Goal: Check status

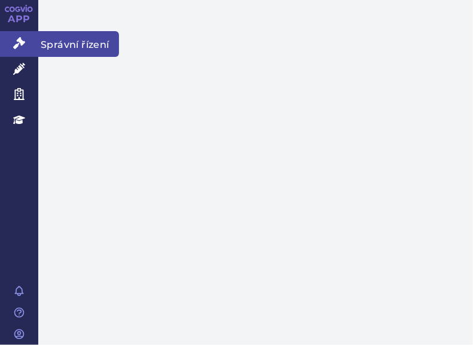
click at [28, 43] on link "Správní řízení" at bounding box center [19, 43] width 38 height 25
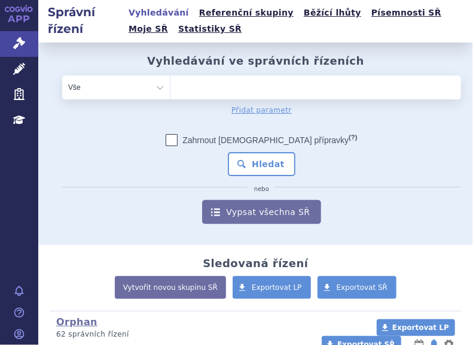
click at [197, 84] on ul at bounding box center [312, 84] width 282 height 19
click at [171, 84] on select at bounding box center [170, 87] width 1 height 24
click at [197, 84] on ul at bounding box center [312, 84] width 282 height 19
click at [171, 84] on select at bounding box center [170, 87] width 1 height 24
paste input "SUKLS253324/2023"
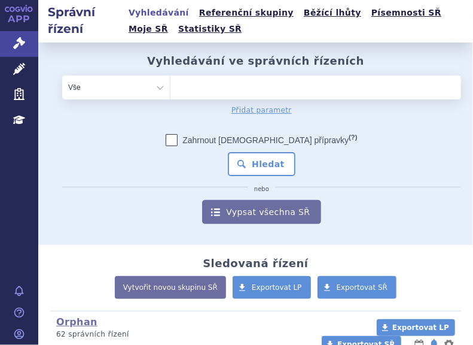
type input "SUKLS253324/2023"
select select "SUKLS253324/2023"
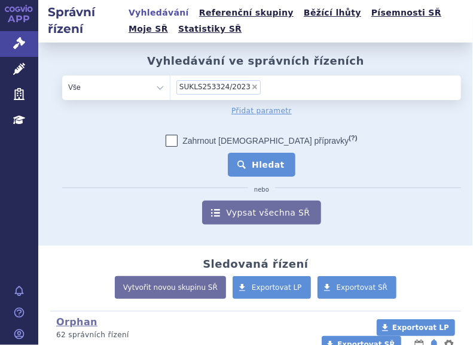
click at [251, 162] on button "Hledat" at bounding box center [262, 165] width 68 height 24
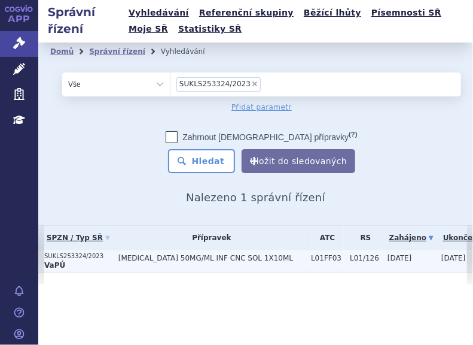
click at [95, 258] on p "SUKLS253324/2023" at bounding box center [78, 256] width 68 height 8
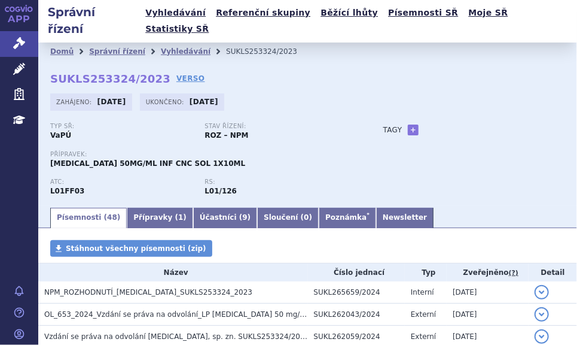
click at [328, 123] on div "Stav řízení: ROZ – NPM" at bounding box center [282, 132] width 154 height 18
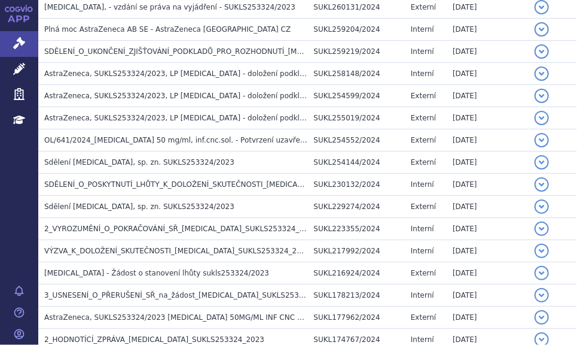
scroll to position [491, 0]
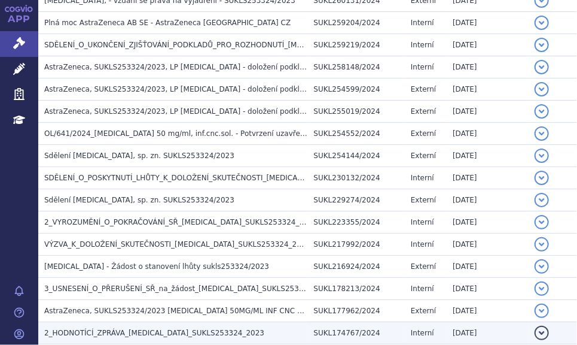
click at [193, 327] on h3 "2_HODNOTÍCÍ_ZPRÁVA_IMFINZI_SUKLS253324_2023" at bounding box center [176, 333] width 264 height 12
